Goal: Complete application form: Complete application form

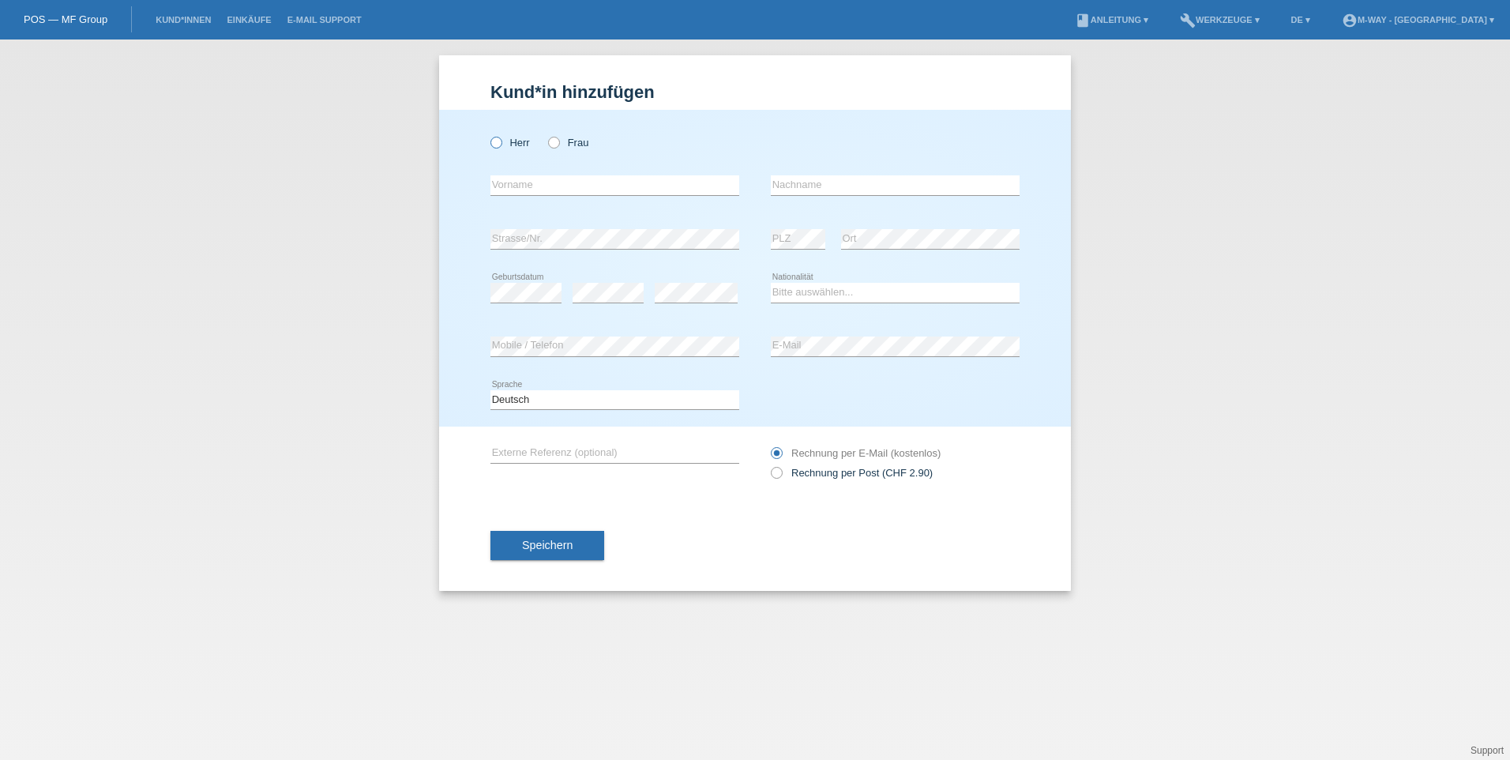
click at [488, 134] on icon at bounding box center [488, 134] width 0 height 0
click at [494, 140] on input "Herr" at bounding box center [495, 142] width 10 height 10
radio input "true"
click at [542, 182] on input "text" at bounding box center [614, 185] width 249 height 20
type input "[PERSON_NAME]"
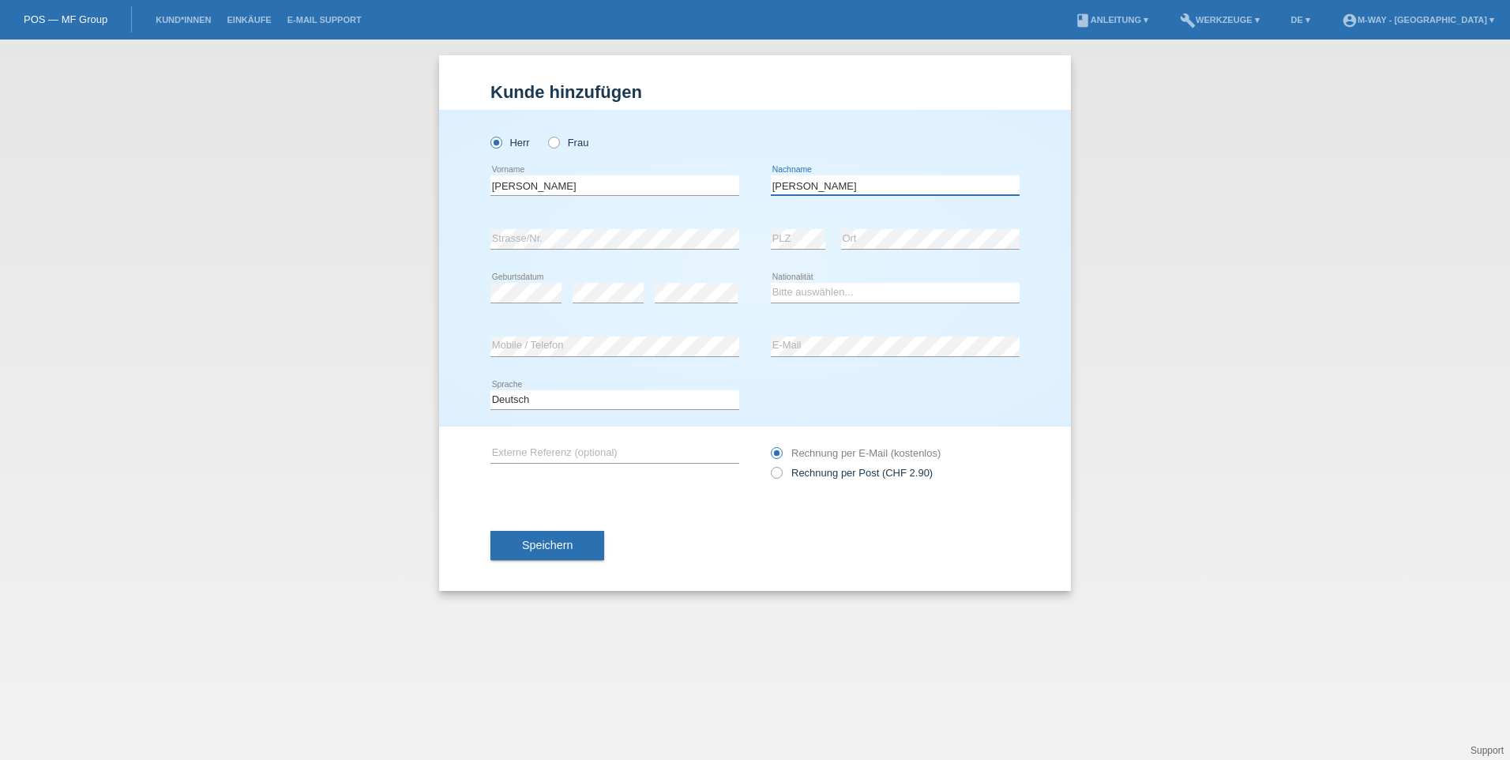
type input "[PERSON_NAME]"
click at [812, 298] on select "Bitte auswählen... Schweiz Deutschland Liechtenstein Österreich ------------ Af…" at bounding box center [895, 292] width 249 height 19
select select "DE"
click at [771, 283] on select "Bitte auswählen... Schweiz Deutschland Liechtenstein Österreich ------------ Af…" at bounding box center [895, 292] width 249 height 19
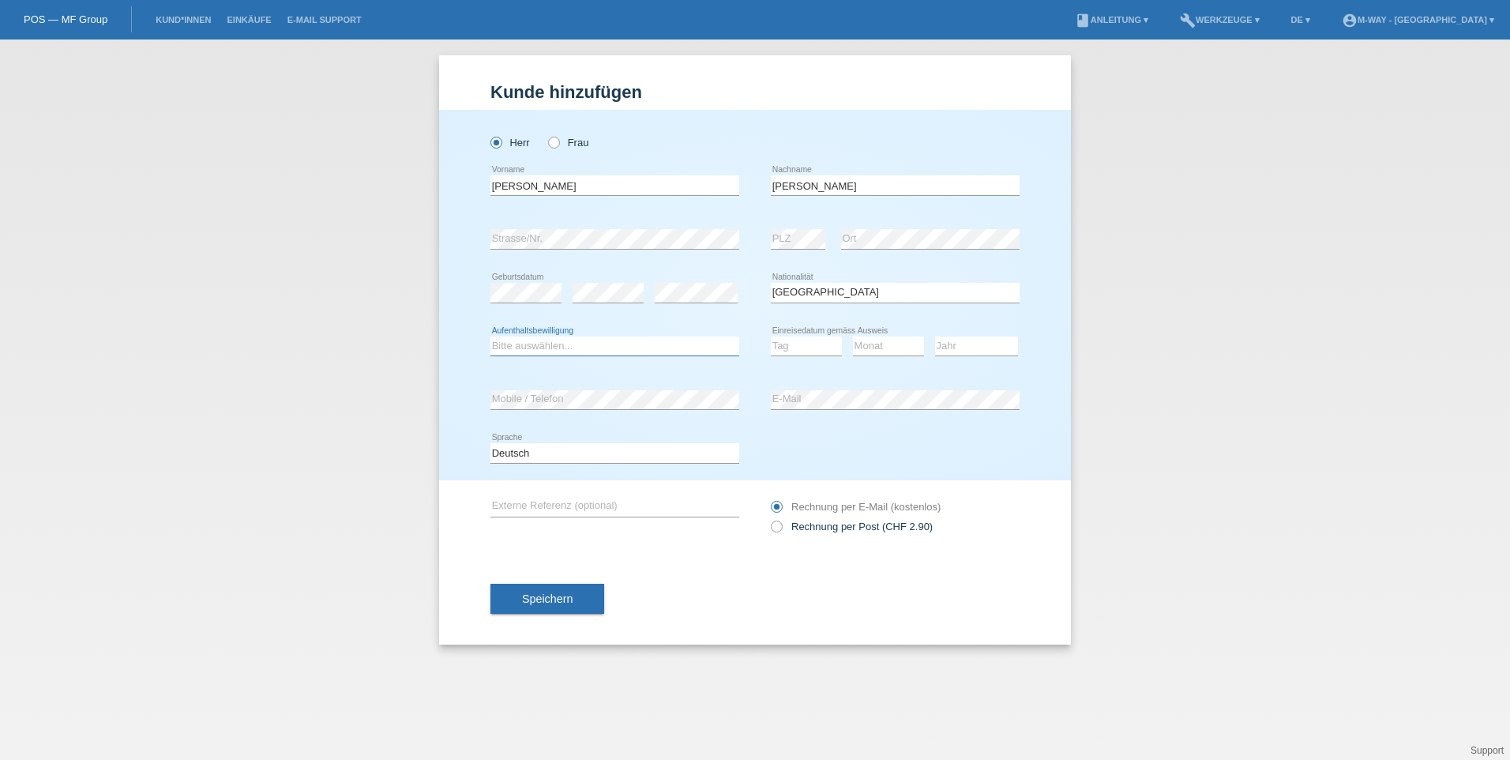
click at [580, 344] on select "Bitte auswählen... C B B - Flüchtlingsstatus Andere" at bounding box center [614, 345] width 249 height 19
select select "B"
click at [490, 336] on select "Bitte auswählen... C B B - Flüchtlingsstatus Andere" at bounding box center [614, 345] width 249 height 19
click at [790, 347] on select "Tag 01 02 03 04 05 06 07 08 09 10 11" at bounding box center [806, 345] width 71 height 19
select select "24"
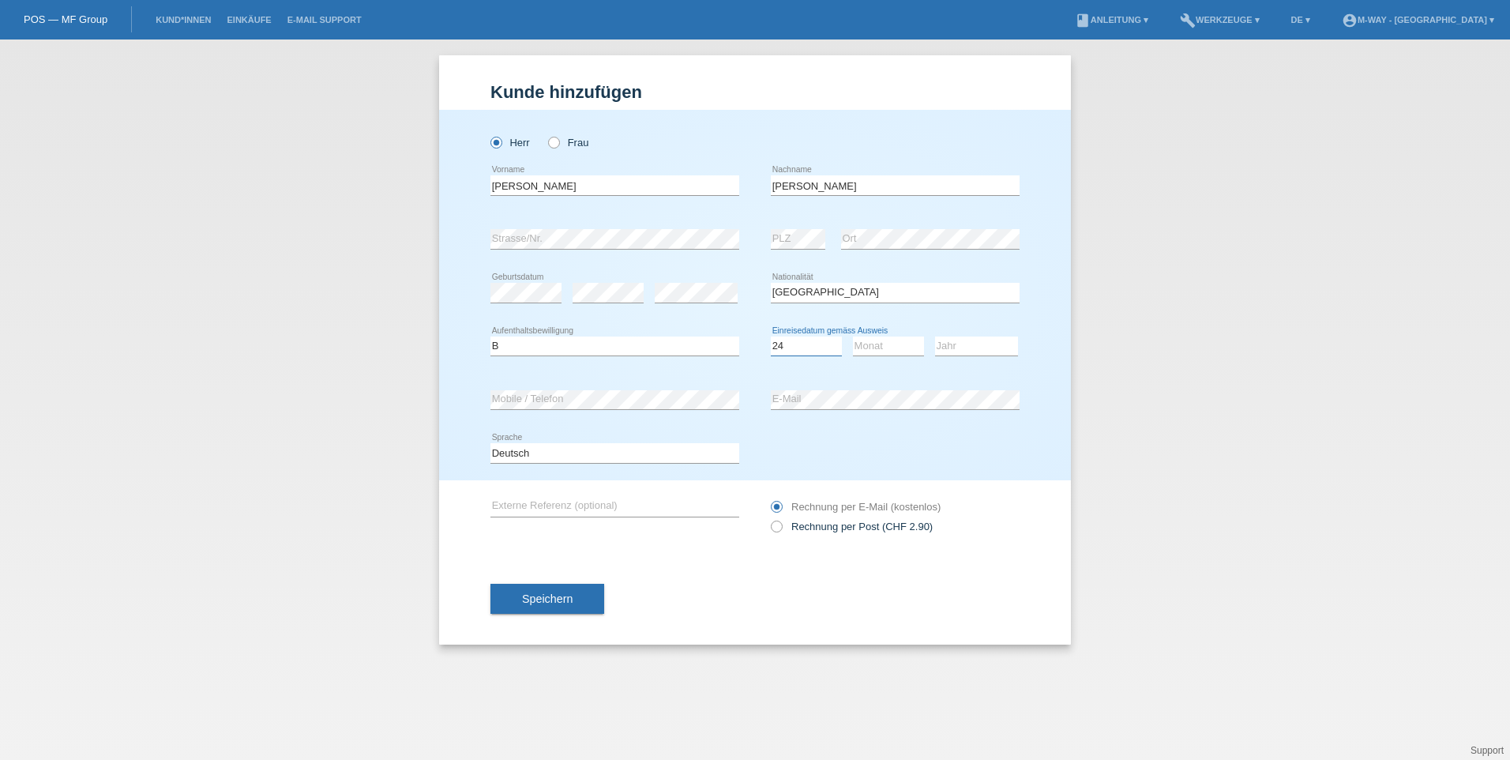
click at [771, 336] on select "Tag 01 02 03 04 05 06 07 08 09 10 11" at bounding box center [806, 345] width 71 height 19
click at [882, 345] on select "Monat 01 02 03 04 05 06 07 08 09 10 11" at bounding box center [888, 345] width 71 height 19
select select "02"
click at [853, 336] on select "Monat 01 02 03 04 05 06 07 08 09 10 11" at bounding box center [888, 345] width 71 height 19
click at [943, 345] on select "Jahr 2025 2024 2023 2022 2021 2020 2019 2018 2017 2016 2015 2014 2013 2012 2011…" at bounding box center [976, 345] width 83 height 19
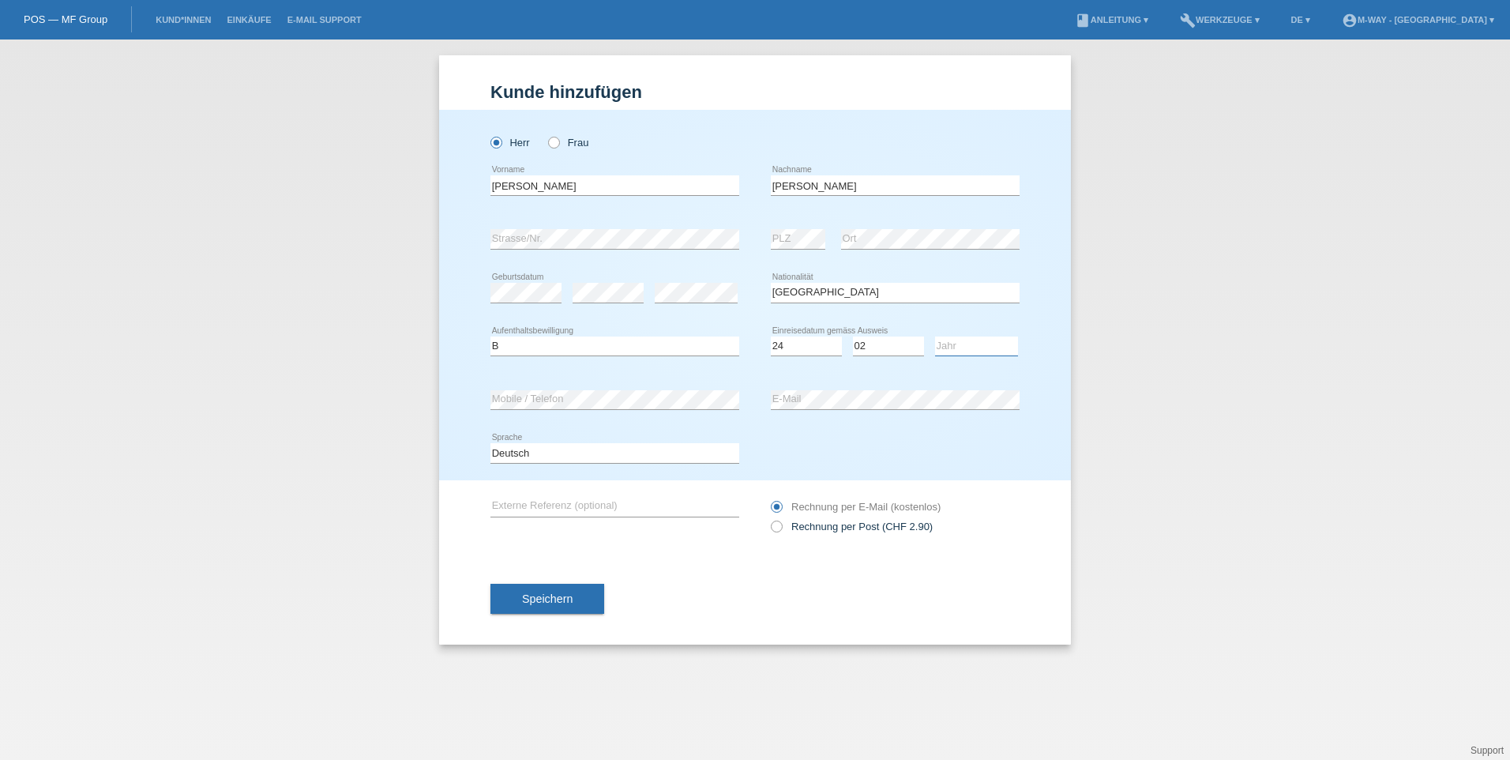
select select "2025"
click at [935, 336] on select "Jahr 2025 2024 2023 2022 2021 2020 2019 2018 2017 2016 2015 2014 2013 2012 2011…" at bounding box center [976, 345] width 83 height 19
click at [521, 595] on button "Speichern" at bounding box center [547, 599] width 114 height 30
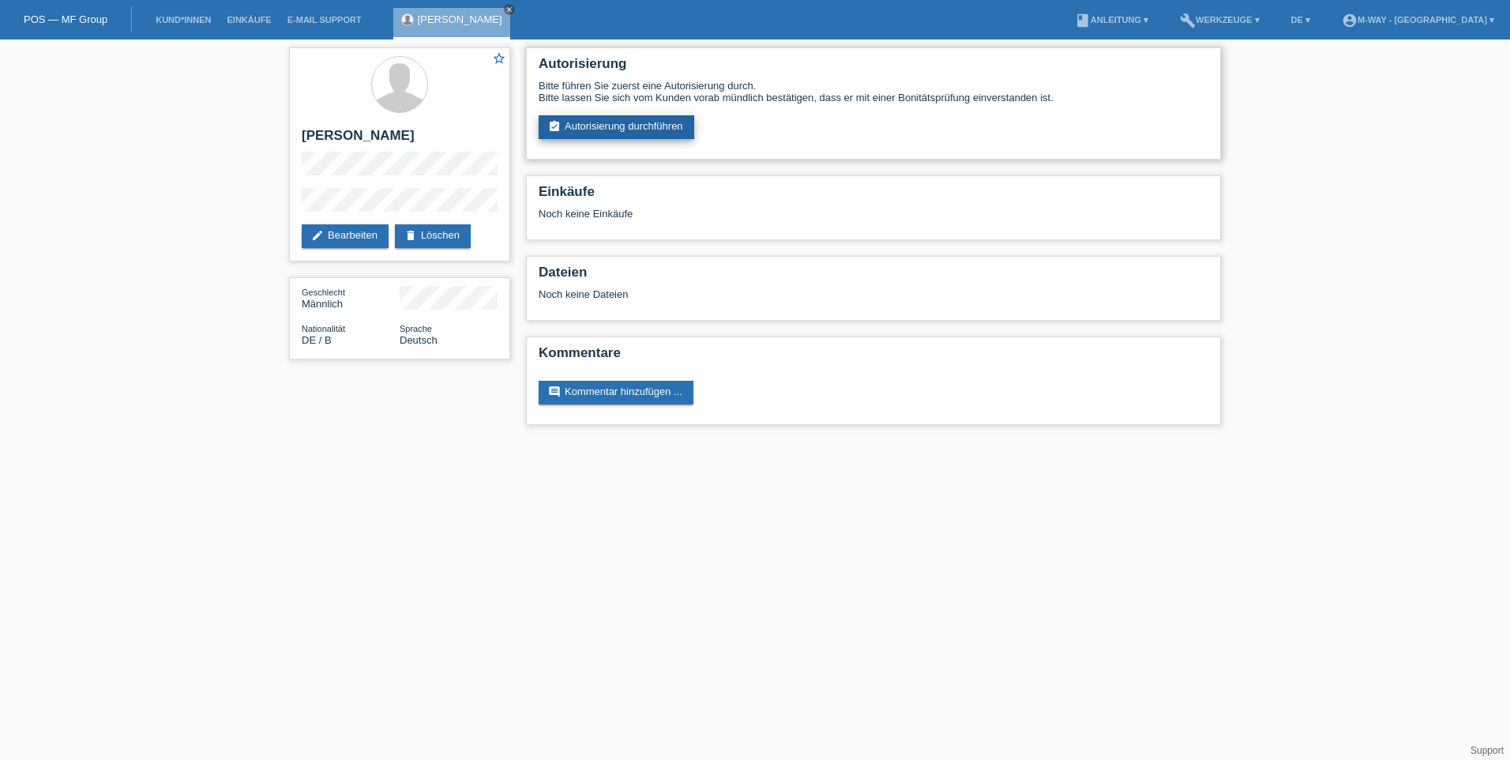
click at [648, 127] on link "assignment_turned_in Autorisierung durchführen" at bounding box center [617, 127] width 156 height 24
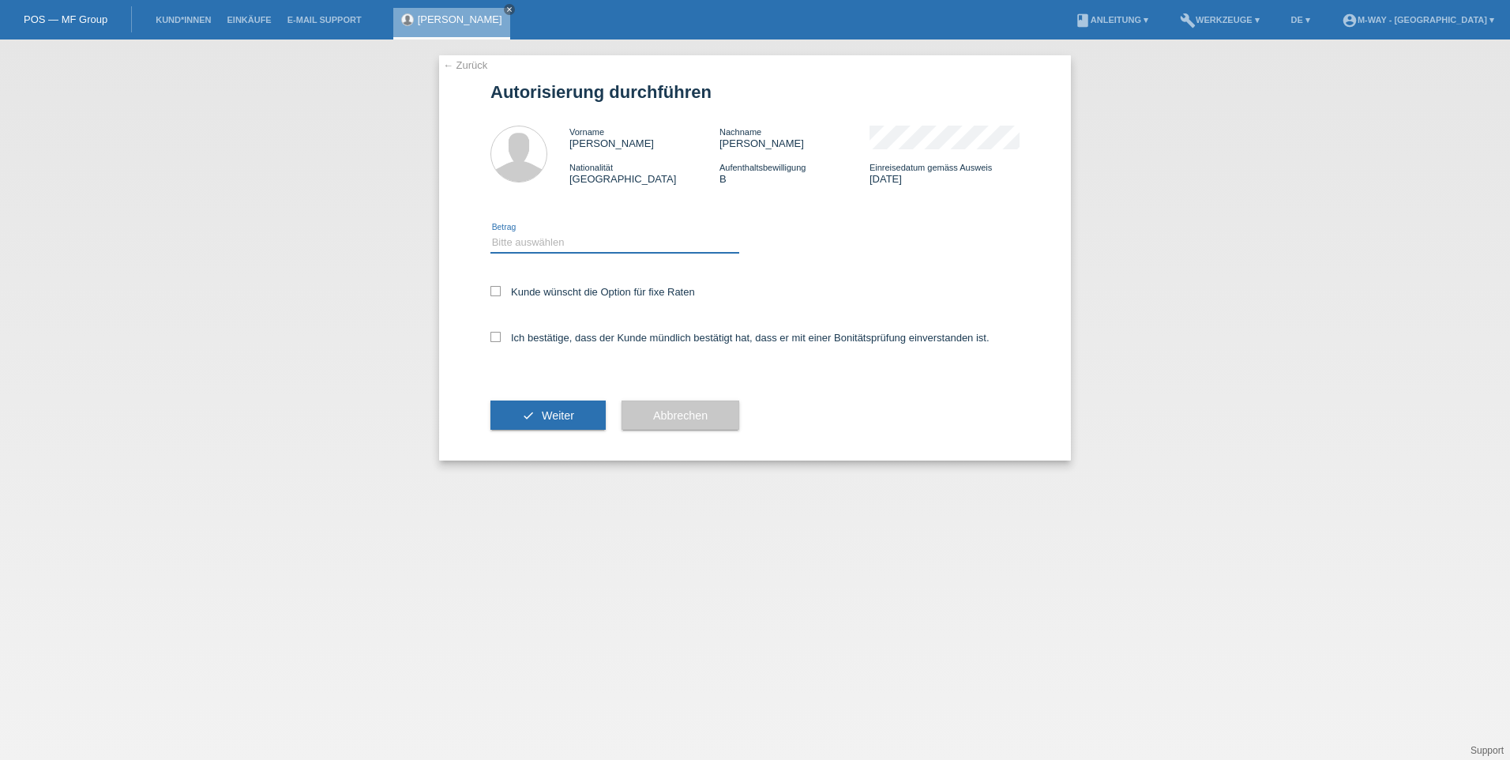
click at [597, 246] on select "Bitte auswählen CHF 1.00 - CHF 499.00 CHF 500.00 - CHF 1'999.00 CHF 2'000.00 - …" at bounding box center [614, 242] width 249 height 19
select select "3"
click at [490, 233] on select "Bitte auswählen CHF 1.00 - CHF 499.00 CHF 500.00 - CHF 1'999.00 CHF 2'000.00 - …" at bounding box center [614, 242] width 249 height 19
click at [546, 286] on label "Kunde wünscht die Option für fixe Raten" at bounding box center [592, 292] width 205 height 12
click at [501, 286] on input "Kunde wünscht die Option für fixe Raten" at bounding box center [495, 291] width 10 height 10
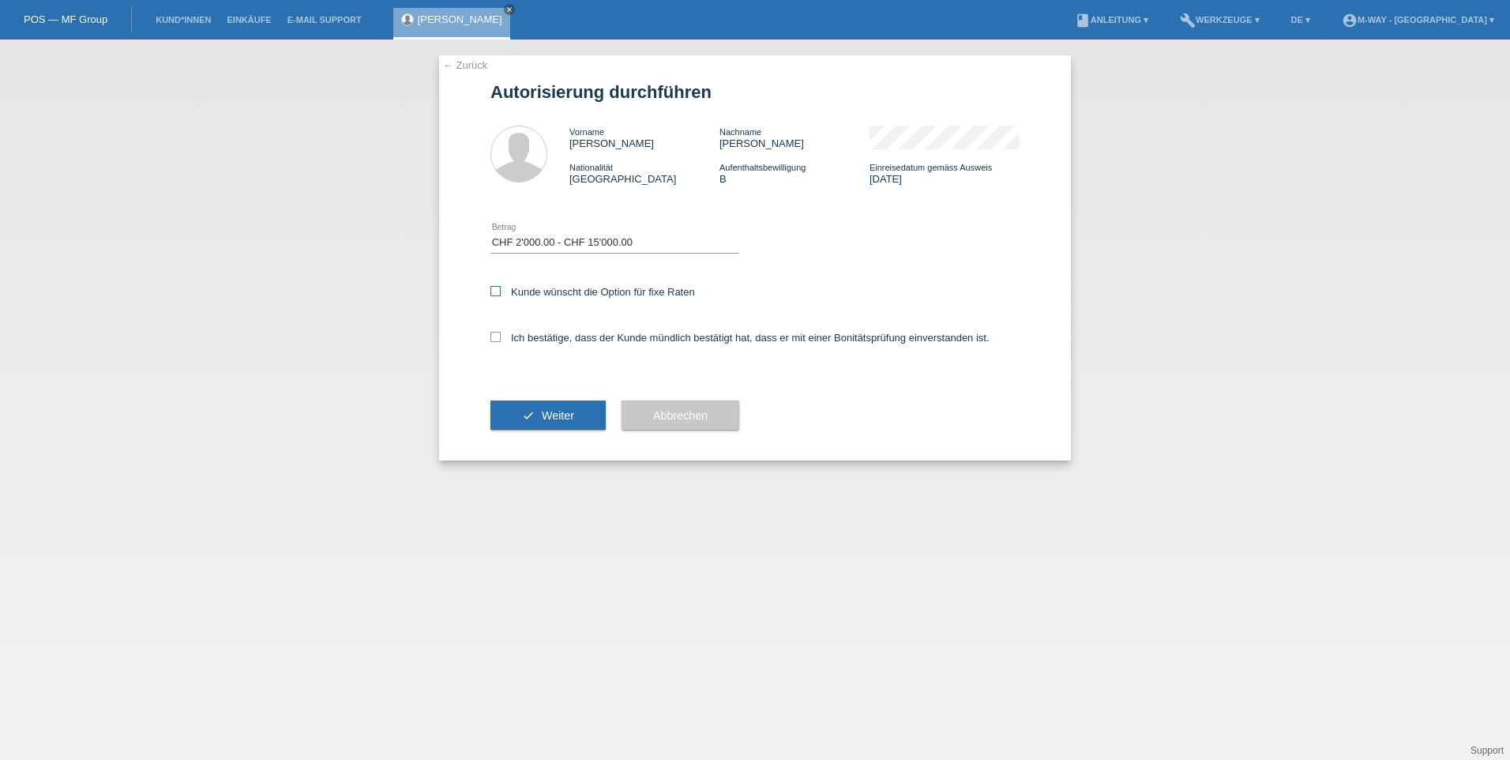
checkbox input "true"
click at [531, 337] on label "Ich bestätige, dass der Kunde mündlich bestätigt hat, dass er mit einer Bonität…" at bounding box center [739, 338] width 499 height 12
click at [501, 337] on input "Ich bestätige, dass der Kunde mündlich bestätigt hat, dass er mit einer Bonität…" at bounding box center [495, 337] width 10 height 10
checkbox input "true"
click at [539, 407] on button "check Weiter" at bounding box center [547, 415] width 115 height 30
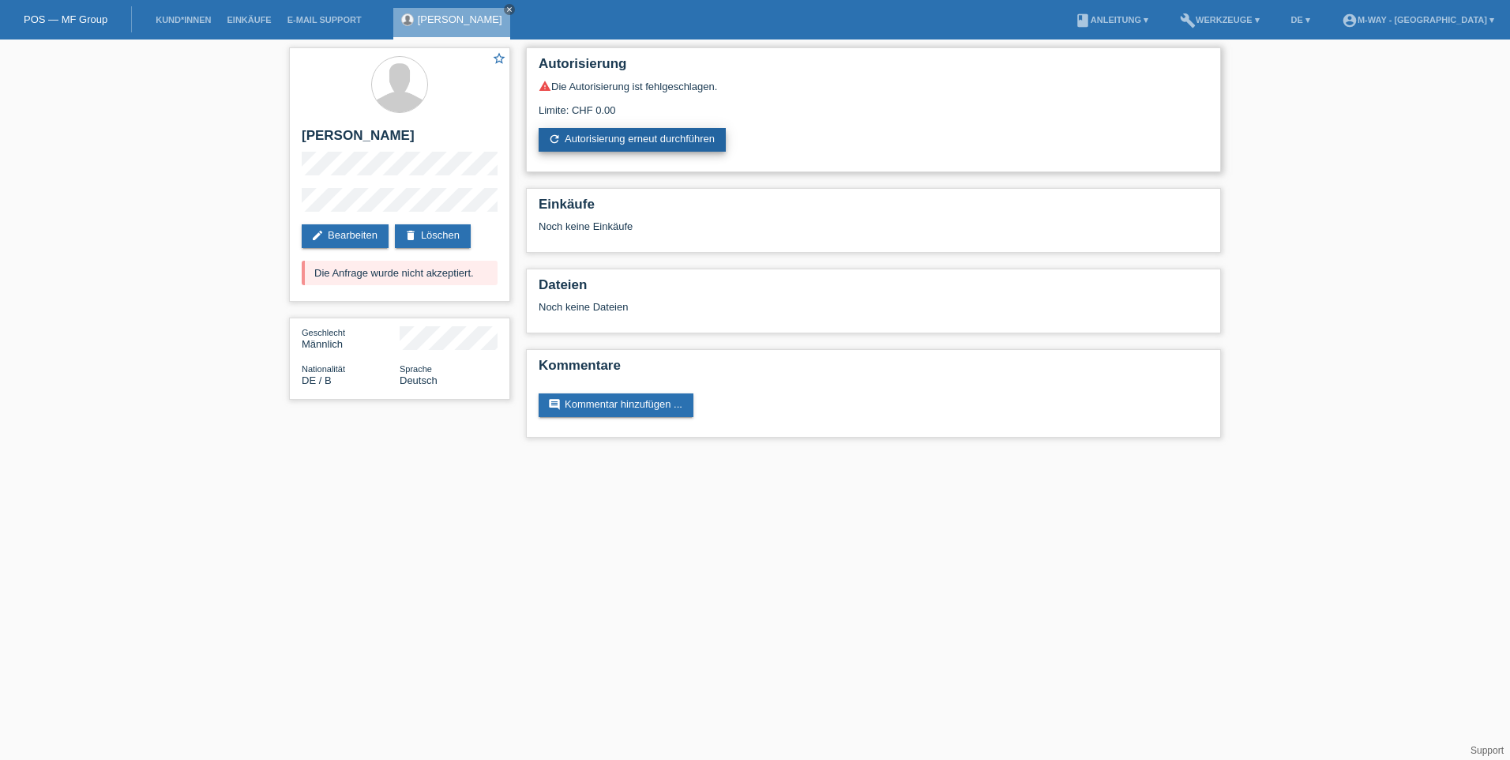
click at [642, 132] on link "refresh Autorisierung erneut durchführen" at bounding box center [632, 140] width 187 height 24
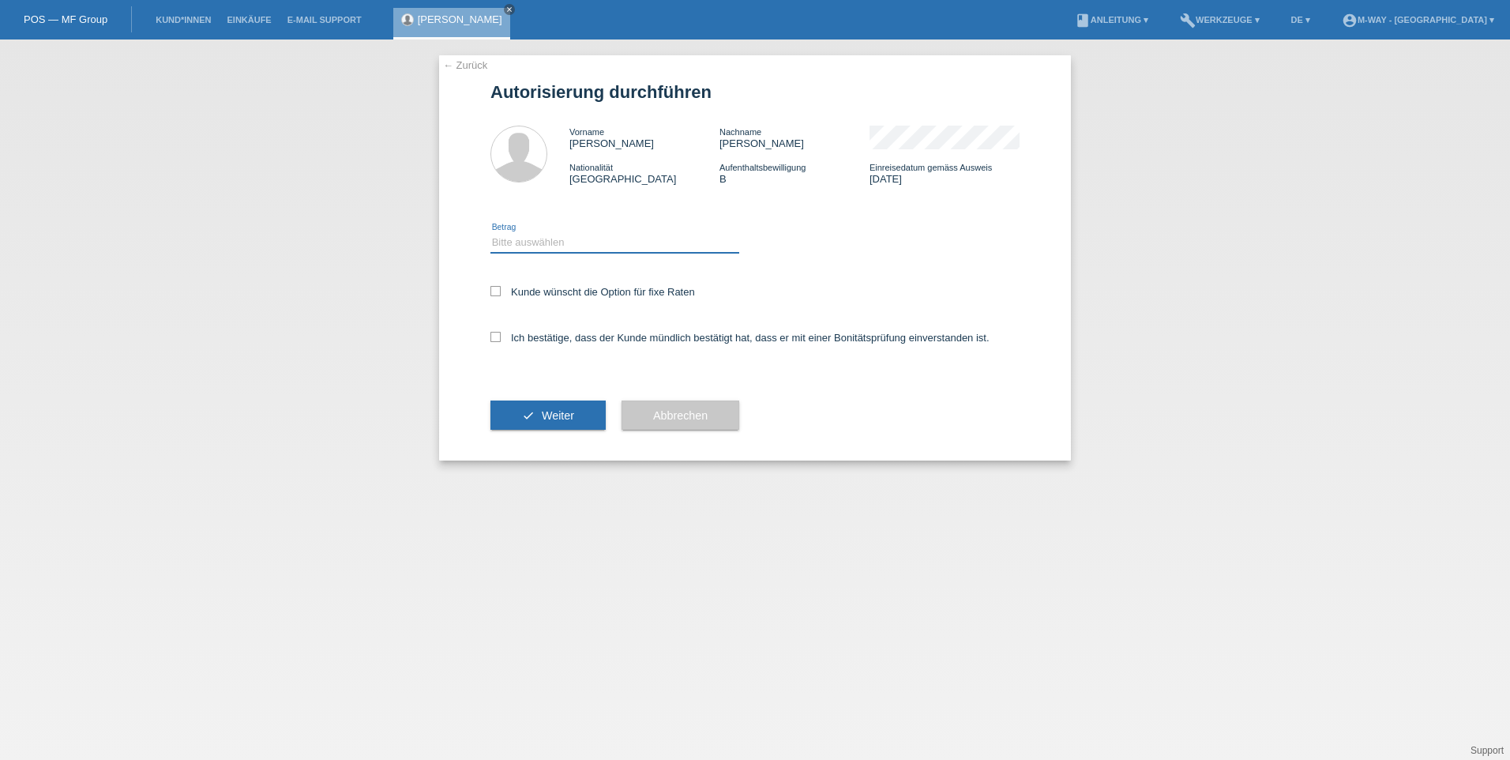
click at [550, 243] on select "Bitte auswählen CHF 1.00 - CHF 499.00 CHF 500.00 - CHF 1'999.00 CHF 2'000.00 - …" at bounding box center [614, 242] width 249 height 19
select select "2"
click at [490, 233] on select "Bitte auswählen CHF 1.00 - CHF 499.00 CHF 500.00 - CHF 1'999.00 CHF 2'000.00 - …" at bounding box center [614, 242] width 249 height 19
click at [526, 287] on label "Kunde wünscht die Option für fixe Raten" at bounding box center [592, 292] width 205 height 12
click at [501, 287] on input "Kunde wünscht die Option für fixe Raten" at bounding box center [495, 291] width 10 height 10
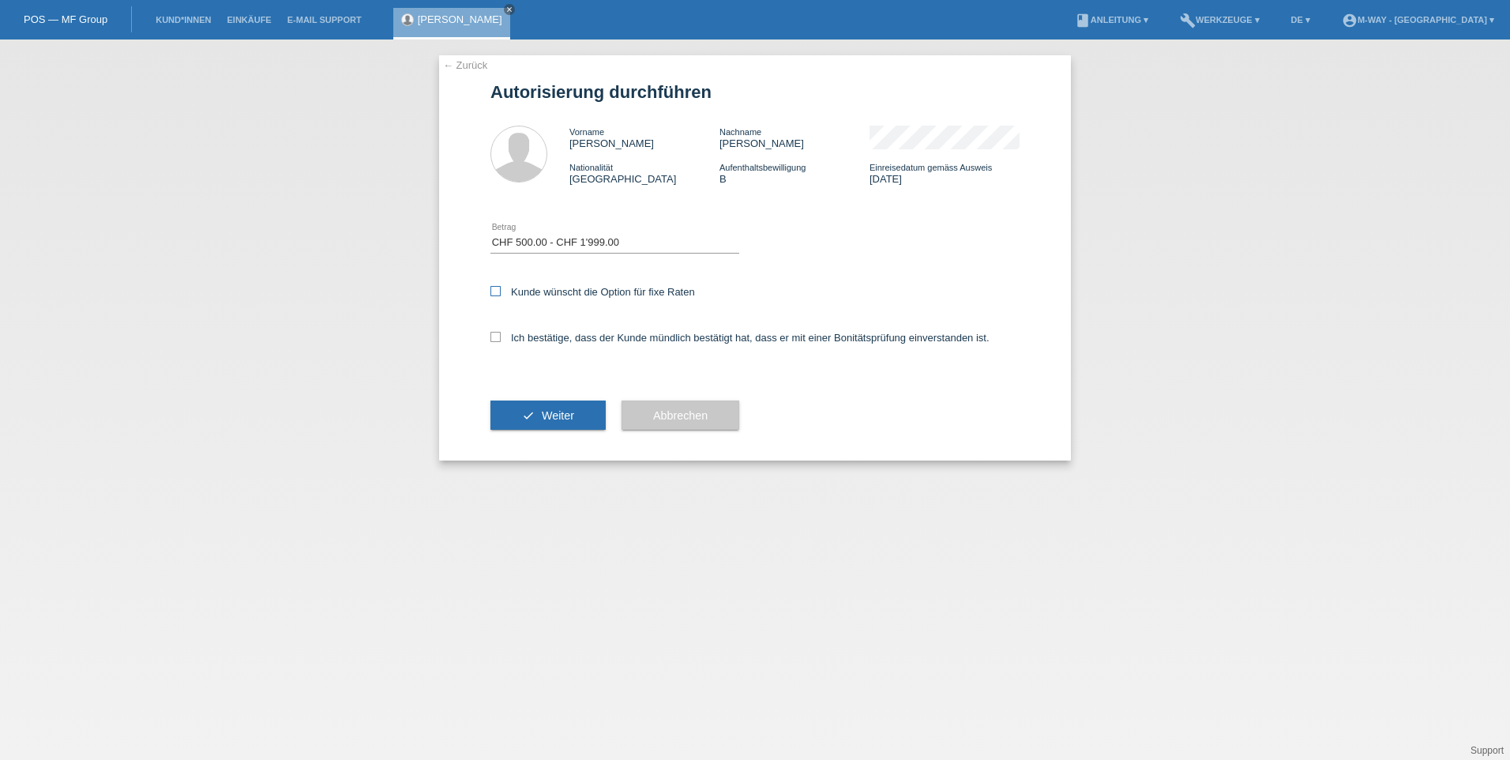
checkbox input "true"
click at [494, 336] on icon at bounding box center [495, 337] width 10 height 10
click at [494, 336] on input "Ich bestätige, dass der Kunde mündlich bestätigt hat, dass er mit einer Bonität…" at bounding box center [495, 337] width 10 height 10
checkbox input "true"
click at [531, 426] on button "check Weiter" at bounding box center [547, 415] width 115 height 30
